Goal: Check status: Check status

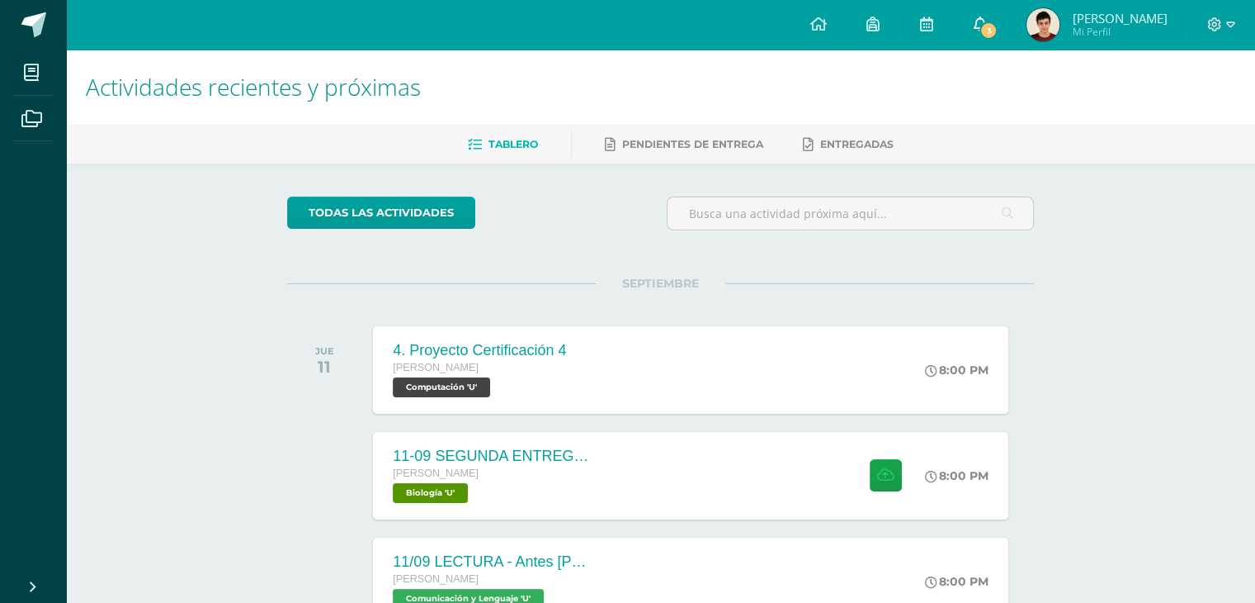
click at [1006, 38] on link "3" at bounding box center [979, 25] width 53 height 50
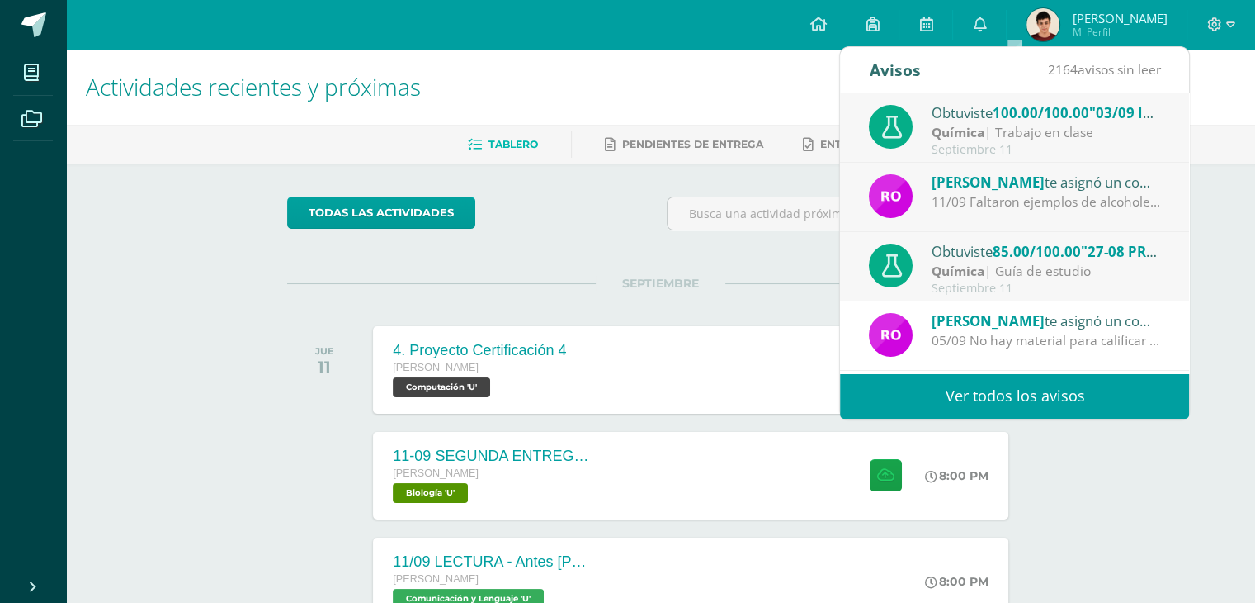
click at [1020, 128] on div "Química | Trabajo en clase" at bounding box center [1046, 132] width 229 height 19
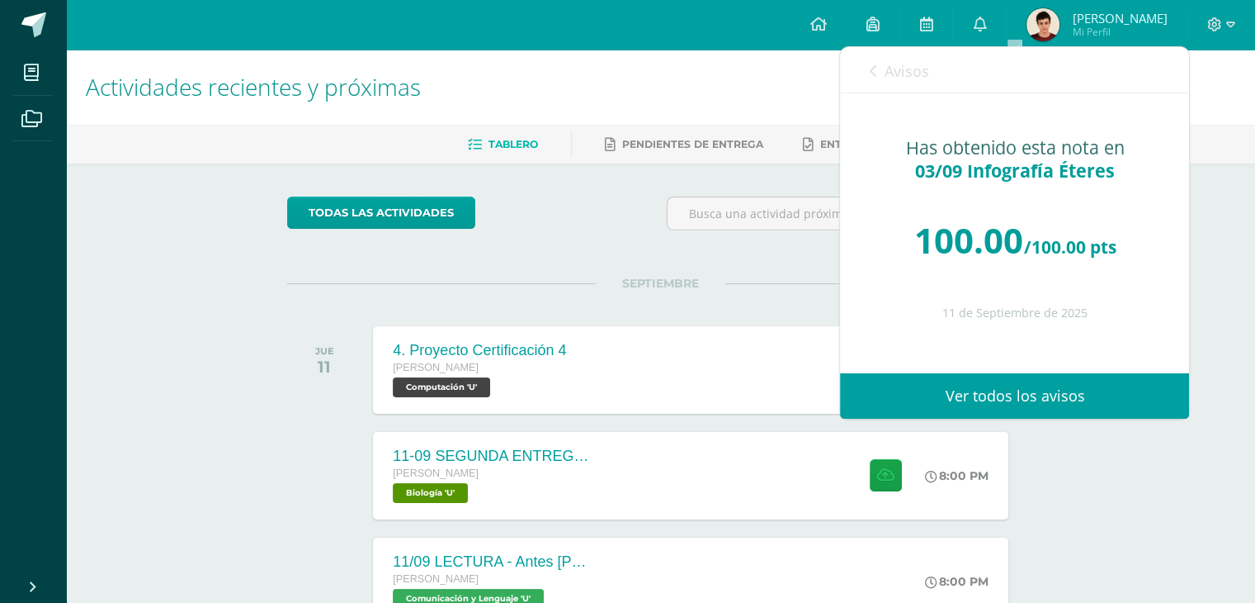
click at [902, 79] on span "Avisos" at bounding box center [906, 71] width 45 height 20
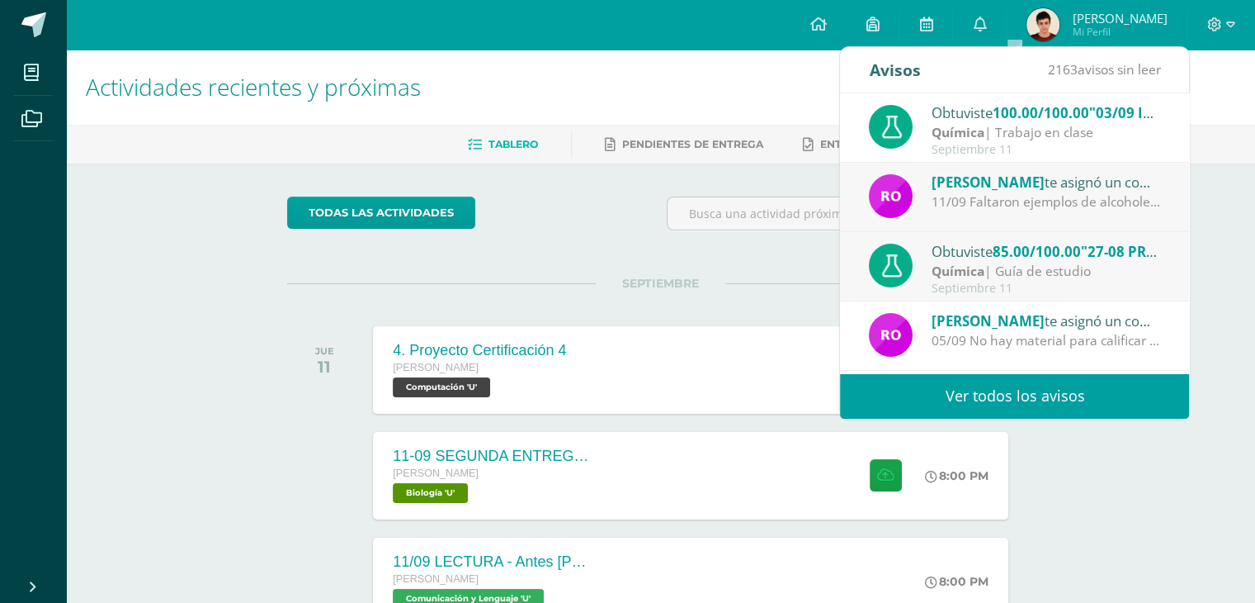
click at [938, 254] on div "Obtuviste 85.00/100.00 "27-08 PRIMERA ENTREGA DE GUÍA" en Química" at bounding box center [1046, 250] width 229 height 21
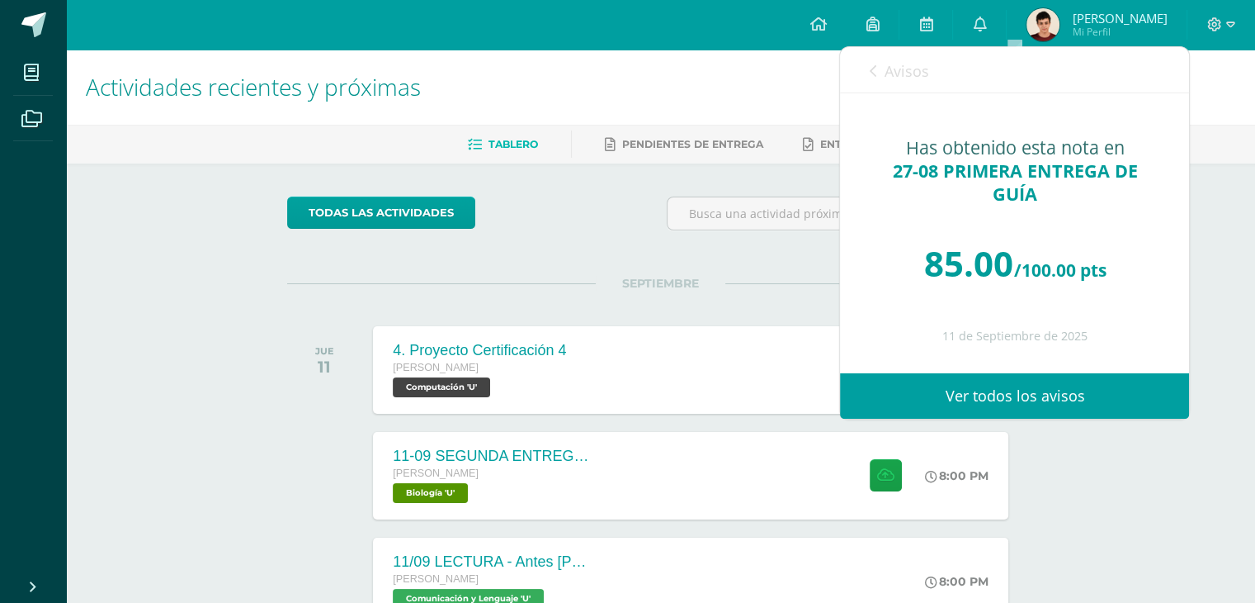
click at [1060, 30] on img at bounding box center [1043, 24] width 33 height 33
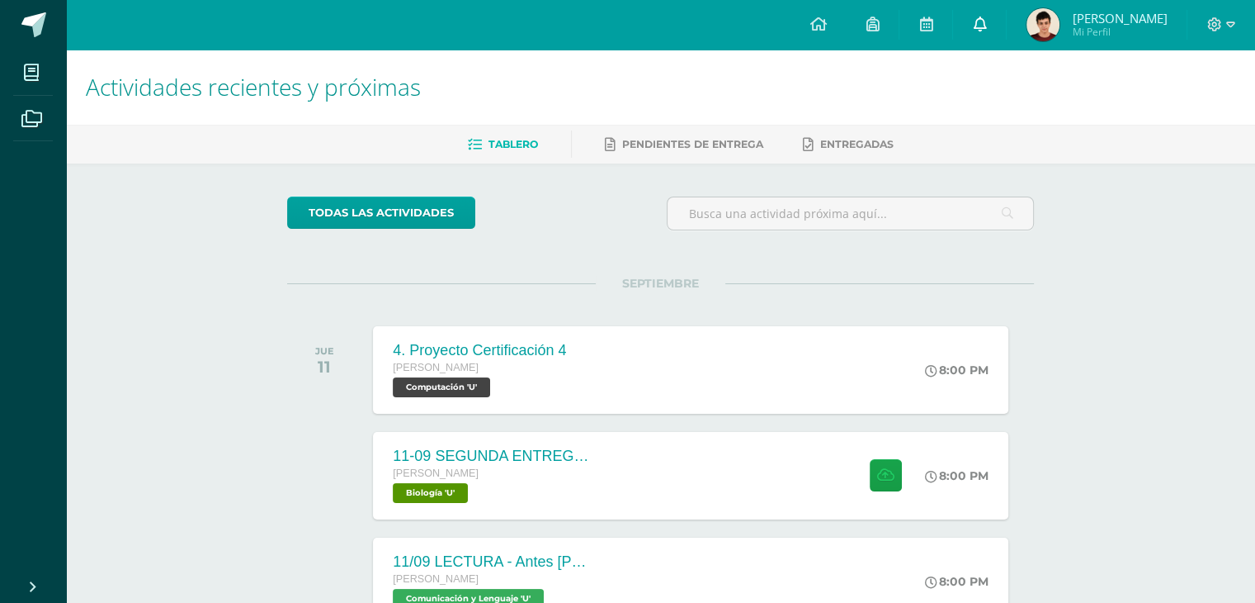
click at [986, 23] on icon at bounding box center [979, 24] width 13 height 15
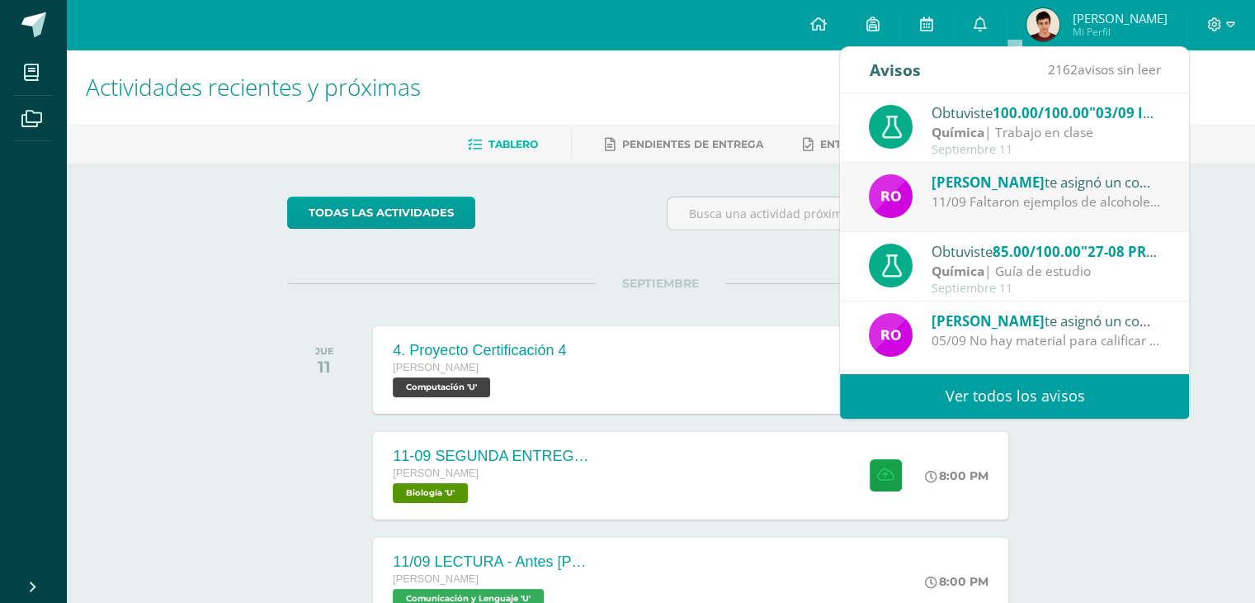
click at [986, 263] on div "Química | Guía de estudio" at bounding box center [1046, 271] width 229 height 19
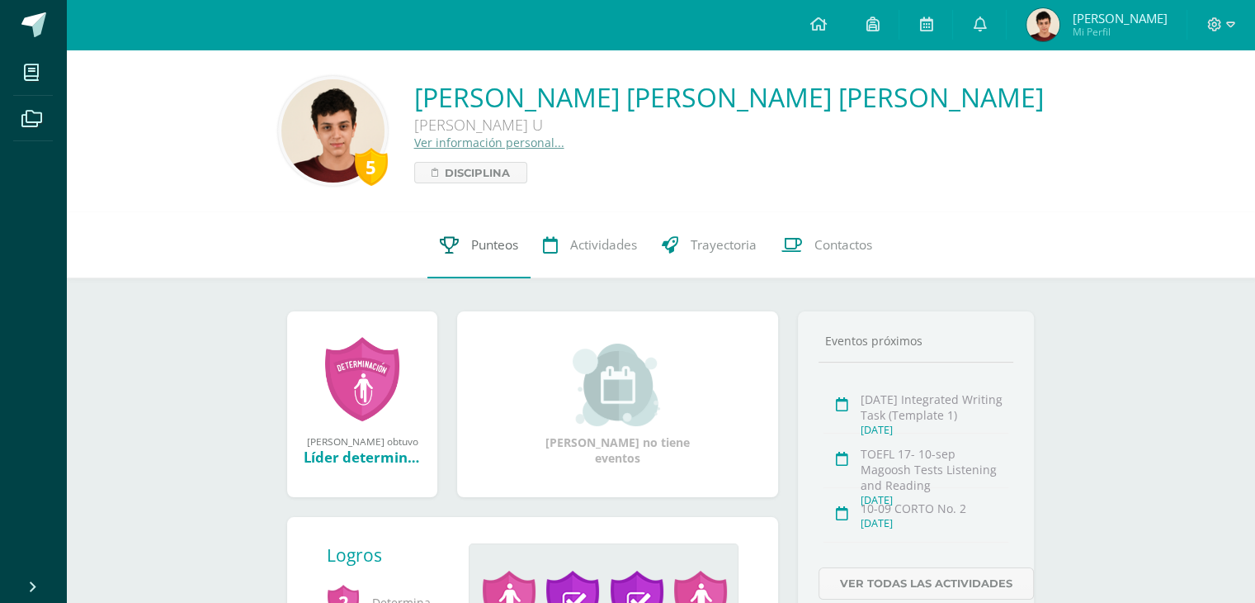
click at [514, 262] on link "Punteos" at bounding box center [479, 245] width 103 height 66
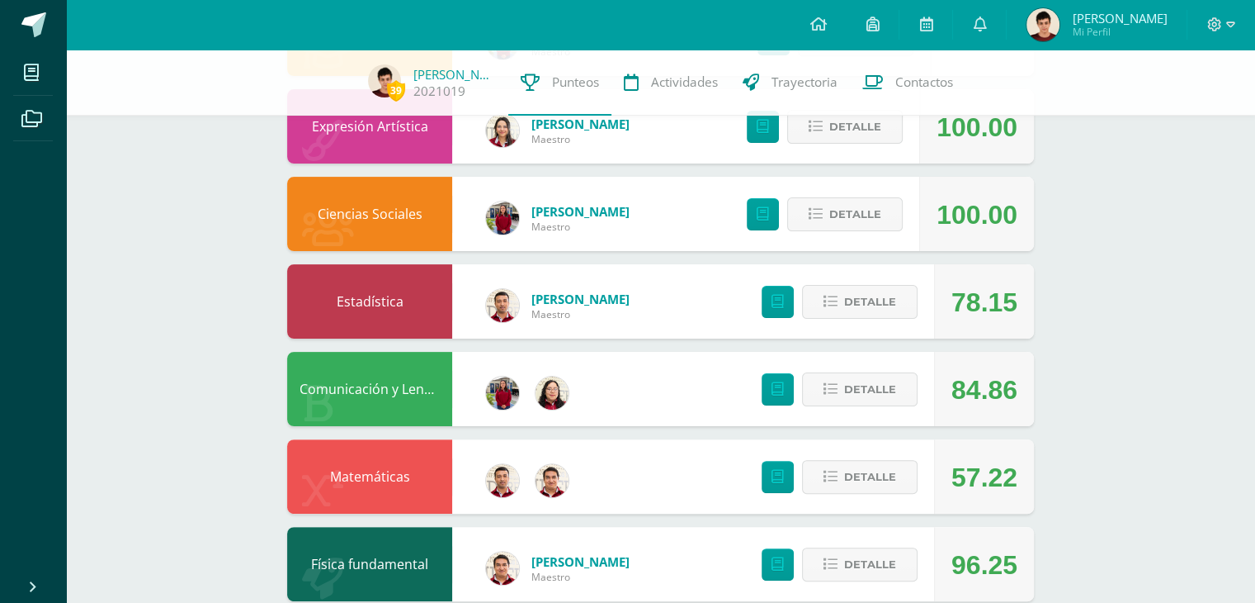
scroll to position [551, 0]
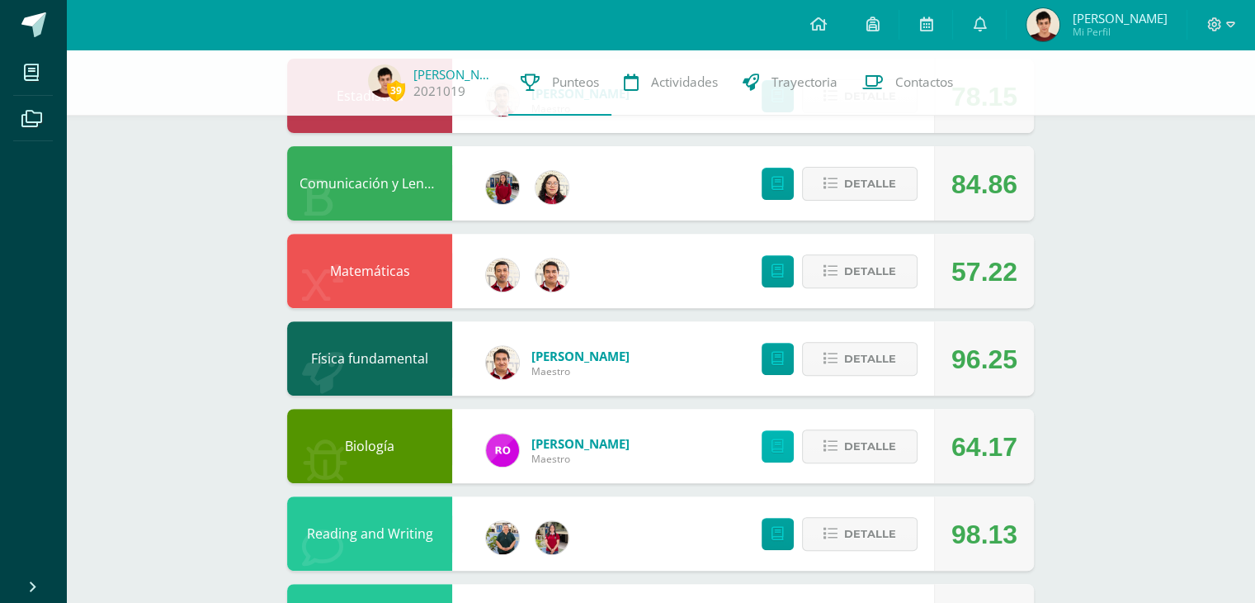
click at [787, 440] on link at bounding box center [778, 446] width 32 height 32
